Goal: Task Accomplishment & Management: Complete application form

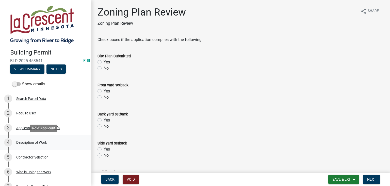
click at [32, 141] on div "Description of Work" at bounding box center [31, 142] width 31 height 4
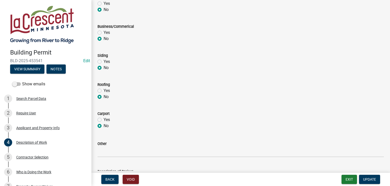
scroll to position [255, 0]
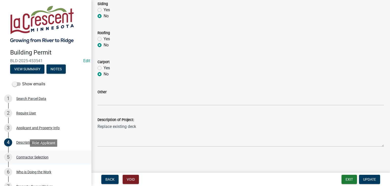
click at [30, 157] on div "Contractor Selection" at bounding box center [32, 157] width 32 height 4
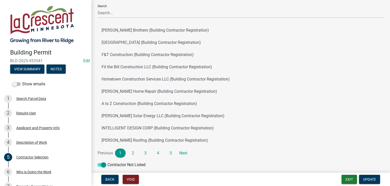
scroll to position [47, 0]
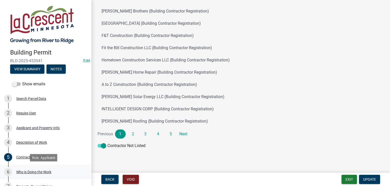
click at [36, 171] on div "Who is Doing the Work" at bounding box center [33, 172] width 35 height 4
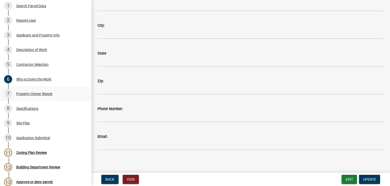
scroll to position [102, 0]
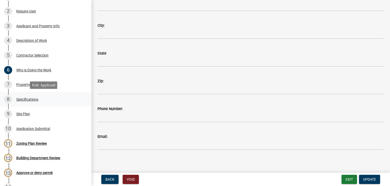
click at [33, 100] on div "Specifications" at bounding box center [27, 99] width 22 height 4
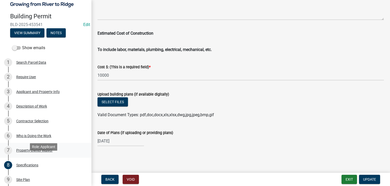
scroll to position [25, 0]
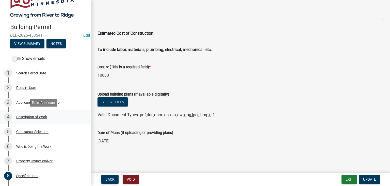
click at [40, 115] on div "Description of Work" at bounding box center [31, 117] width 31 height 4
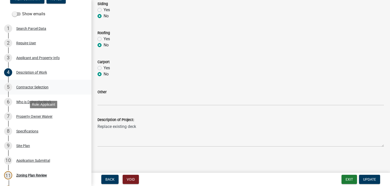
scroll to position [76, 0]
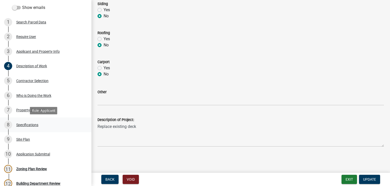
click at [34, 127] on div "8 Specifications" at bounding box center [43, 125] width 79 height 8
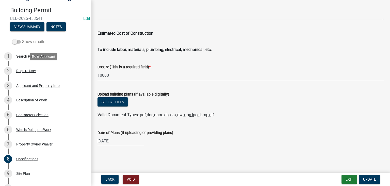
scroll to position [0, 0]
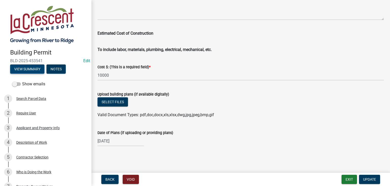
click at [34, 68] on button "View Summary" at bounding box center [27, 68] width 34 height 9
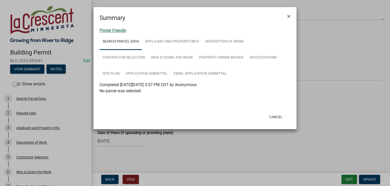
click at [112, 31] on link "Printer Friendly" at bounding box center [113, 30] width 27 height 5
click at [288, 16] on span "×" at bounding box center [289, 16] width 3 height 7
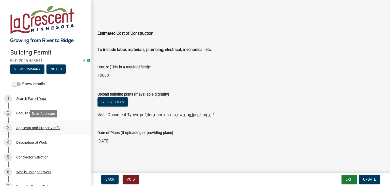
click at [31, 128] on div "Applicant and Property Info" at bounding box center [37, 128] width 43 height 4
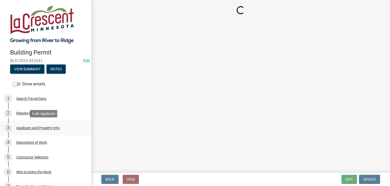
select select "e838c9e2-1e6e-4405-bddc-a3335cd38b08"
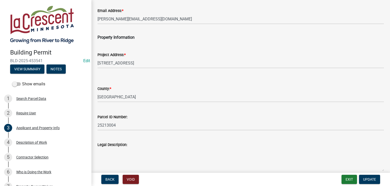
scroll to position [127, 0]
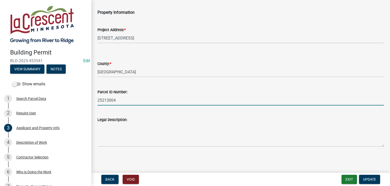
drag, startPoint x: 120, startPoint y: 100, endPoint x: 95, endPoint y: 99, distance: 24.4
click at [95, 99] on div "Parcel ID Number: 25213004" at bounding box center [241, 94] width 294 height 24
paste input "252131004"
click at [106, 101] on input "252131004" at bounding box center [241, 100] width 287 height 10
type input "252131004"
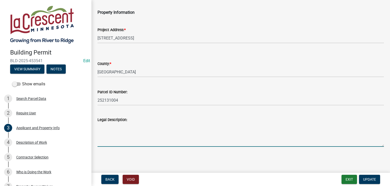
click at [98, 126] on textarea "Legal Description:" at bounding box center [241, 135] width 287 height 24
paste textarea "Sect-09 Twp-104 Range-004 CRESCENT VALLEY SUB DIVISION Lot-004 Block-001 B401 P…"
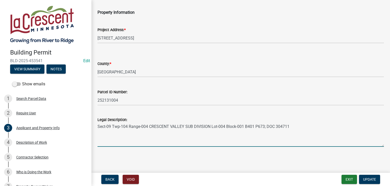
click at [106, 126] on textarea "Sect-09 Twp-104 Range-004 CRESCENT VALLEY SUB DIVISION Lot-004 Block-001 B401 P…" at bounding box center [241, 135] width 287 height 24
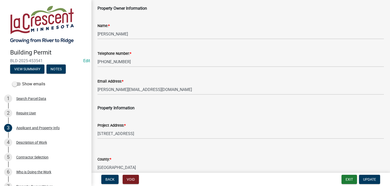
scroll to position [25, 0]
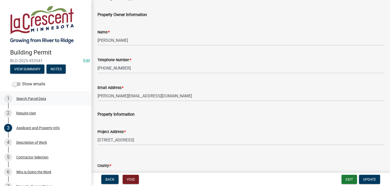
type textarea "Sect-09 Twp-104 Range-004 CRESCENT VALLEY SUB DIVISION Lot-004 Block-001 B401 P…"
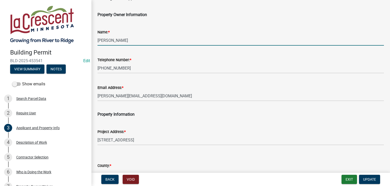
click at [127, 42] on input "[PERSON_NAME]" at bounding box center [241, 40] width 287 height 10
type input "D"
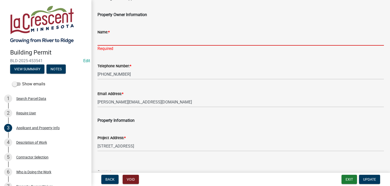
drag, startPoint x: 97, startPoint y: 41, endPoint x: 102, endPoint y: 39, distance: 5.3
click at [102, 39] on input "Name: *" at bounding box center [241, 40] width 287 height 10
paste input "[PERSON_NAME] & [PERSON_NAME]"
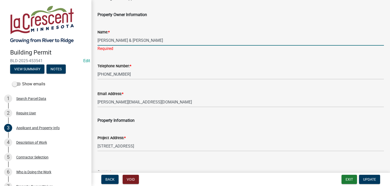
click at [112, 40] on input "[PERSON_NAME] & [PERSON_NAME]" at bounding box center [241, 40] width 287 height 10
type input "[PERSON_NAME] & [PERSON_NAME]"
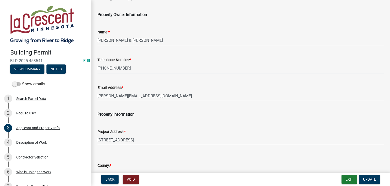
click at [136, 69] on input "[PHONE_NUMBER]" at bounding box center [241, 68] width 287 height 10
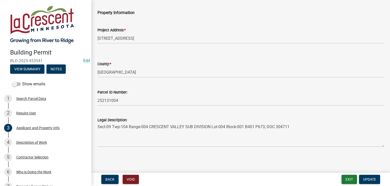
scroll to position [127, 0]
click at [361, 176] on button "Update" at bounding box center [369, 178] width 21 height 9
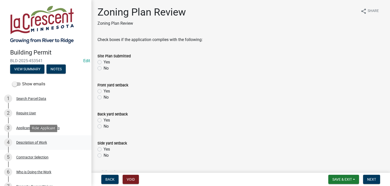
click at [34, 142] on div "Description of Work" at bounding box center [31, 142] width 31 height 4
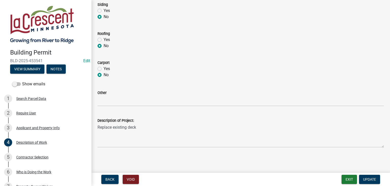
scroll to position [255, 0]
click at [30, 126] on div "Applicant and Property Info" at bounding box center [37, 128] width 43 height 4
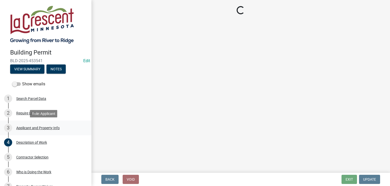
select select "e838c9e2-1e6e-4405-bddc-a3335cd38b08"
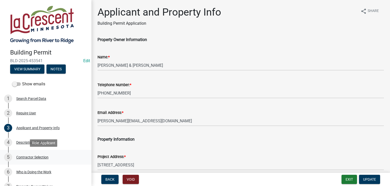
click at [29, 157] on div "Contractor Selection" at bounding box center [32, 157] width 32 height 4
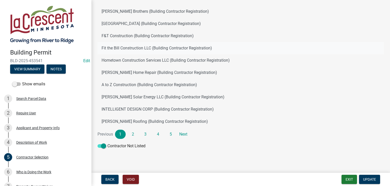
scroll to position [47, 0]
click at [34, 171] on div "Who is Doing the Work" at bounding box center [33, 172] width 35 height 4
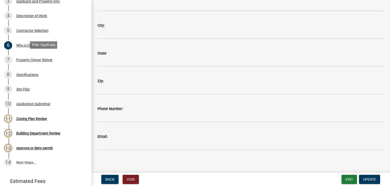
scroll to position [127, 0]
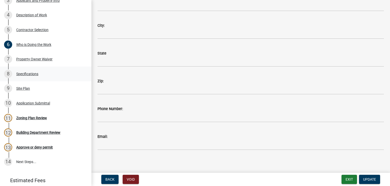
click at [32, 72] on div "Specifications" at bounding box center [27, 74] width 22 height 4
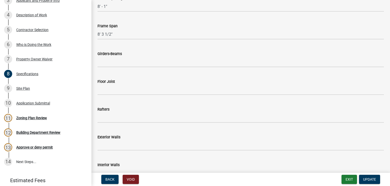
scroll to position [508, 0]
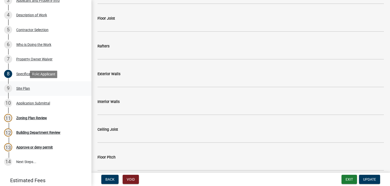
click at [21, 90] on div "Site Plan" at bounding box center [23, 88] width 14 height 4
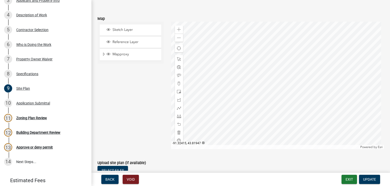
scroll to position [68, 0]
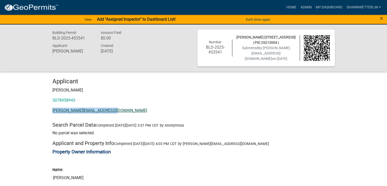
drag, startPoint x: 114, startPoint y: 110, endPoint x: 56, endPoint y: 111, distance: 58.2
click at [53, 112] on p "[PERSON_NAME][EMAIL_ADDRESS][DOMAIN_NAME]" at bounding box center [193, 110] width 282 height 6
copy link "[PERSON_NAME][EMAIL_ADDRESS][DOMAIN_NAME]"
click at [381, 17] on span "×" at bounding box center [381, 18] width 3 height 7
